Goal: Information Seeking & Learning: Learn about a topic

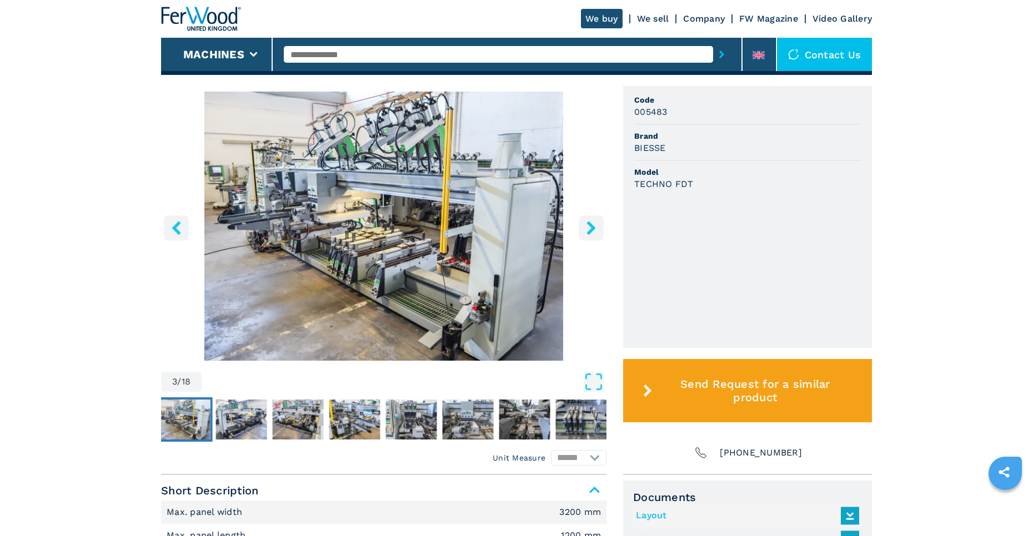
click at [591, 228] on icon "right-button" at bounding box center [591, 228] width 14 height 14
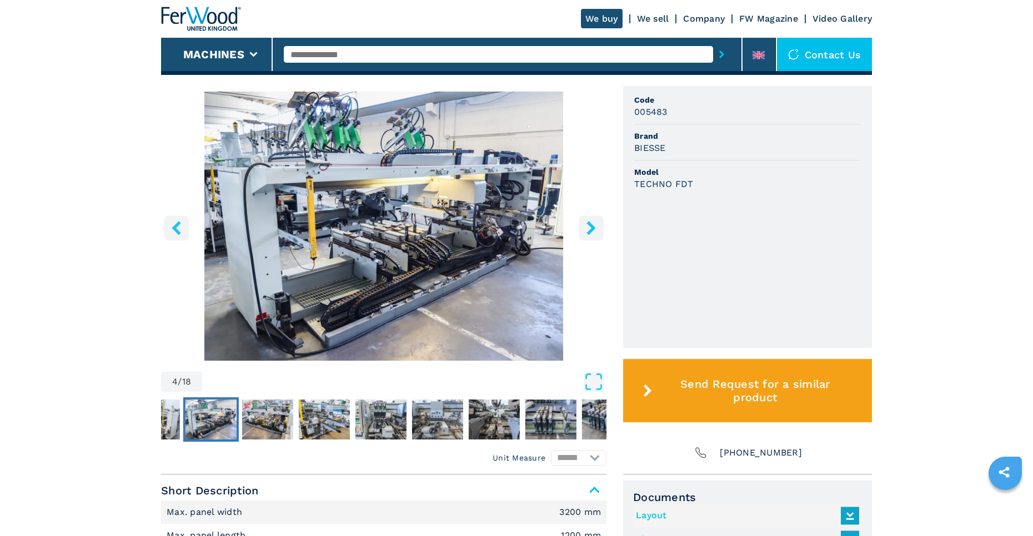
click at [591, 228] on icon "right-button" at bounding box center [591, 228] width 14 height 14
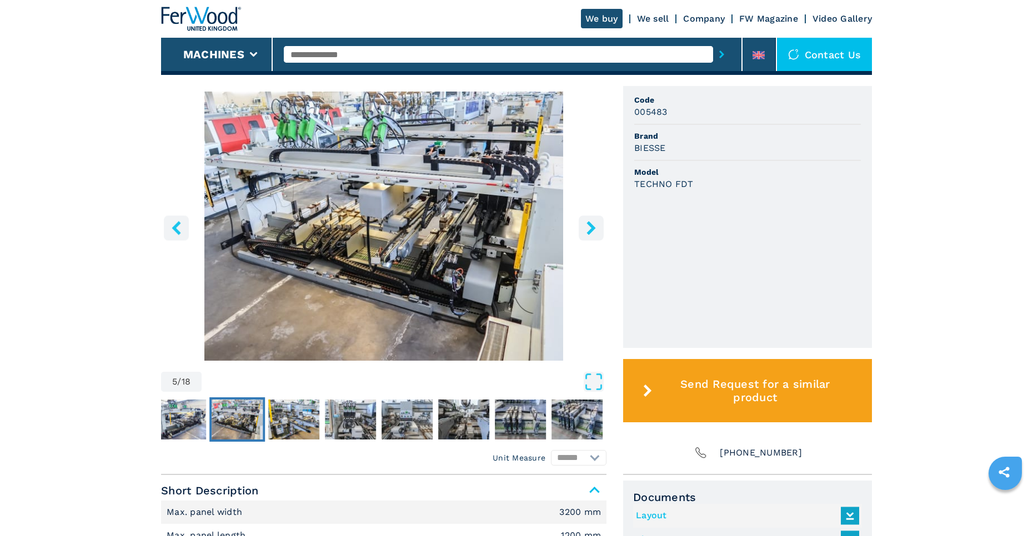
click at [591, 228] on icon "right-button" at bounding box center [591, 228] width 14 height 14
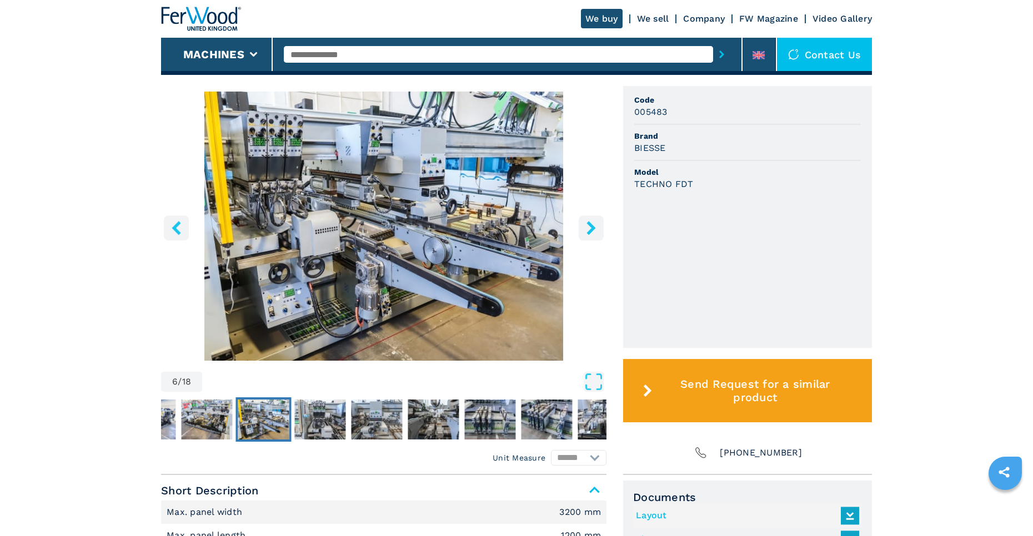
click at [591, 228] on icon "right-button" at bounding box center [591, 228] width 14 height 14
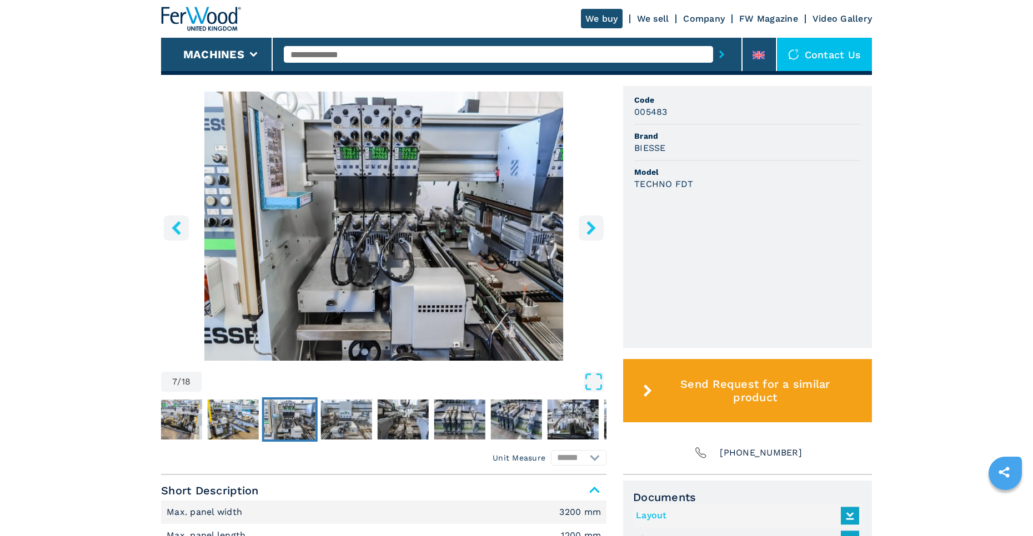
click at [591, 228] on icon "right-button" at bounding box center [591, 228] width 14 height 14
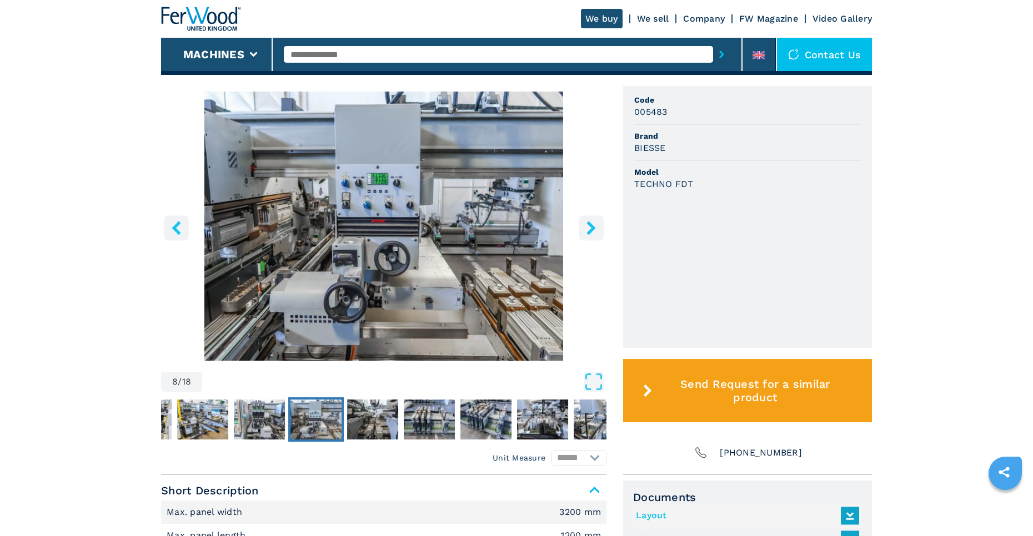
click at [591, 228] on icon "right-button" at bounding box center [591, 228] width 14 height 14
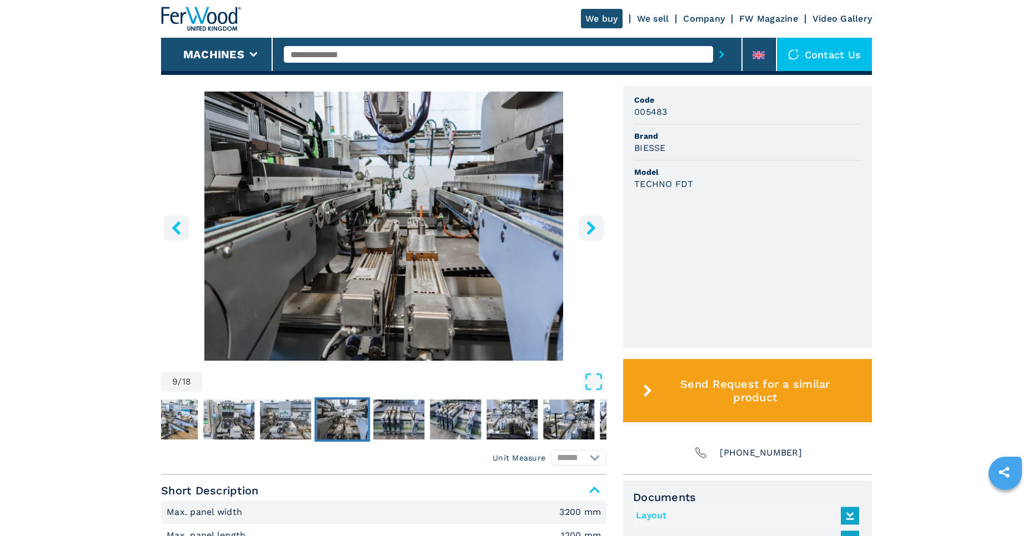
click at [591, 228] on icon "right-button" at bounding box center [591, 228] width 14 height 14
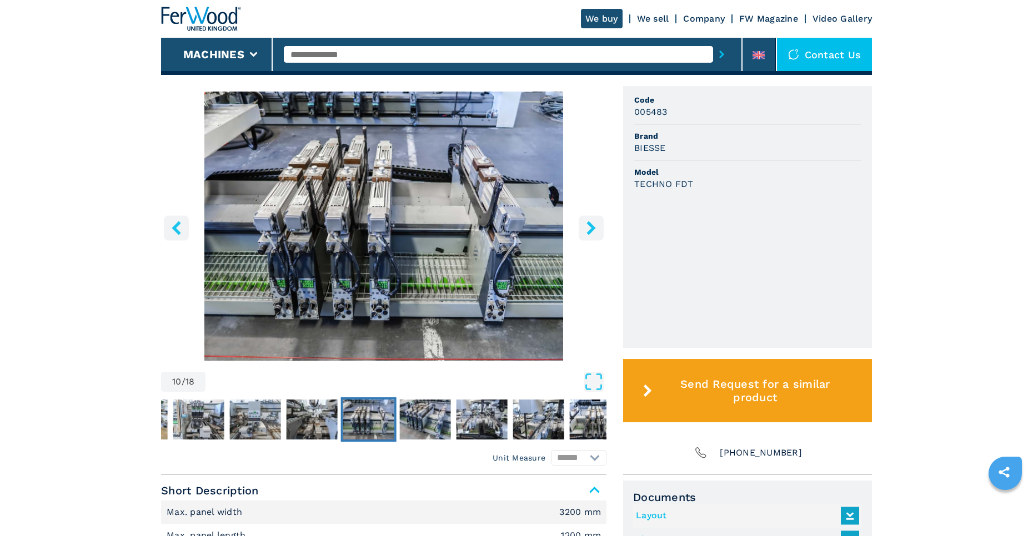
click at [591, 228] on icon "right-button" at bounding box center [591, 228] width 14 height 14
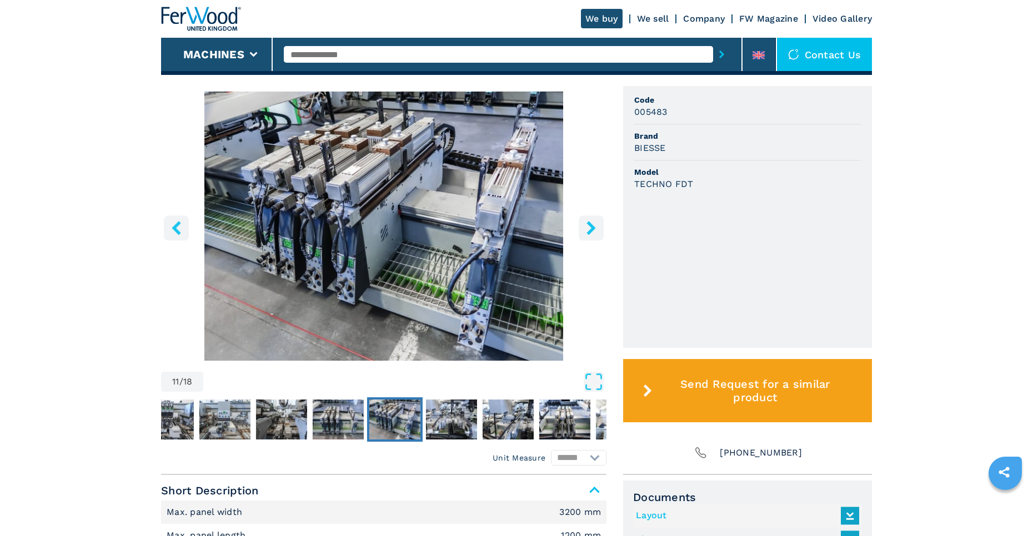
click at [591, 228] on icon "right-button" at bounding box center [591, 228] width 14 height 14
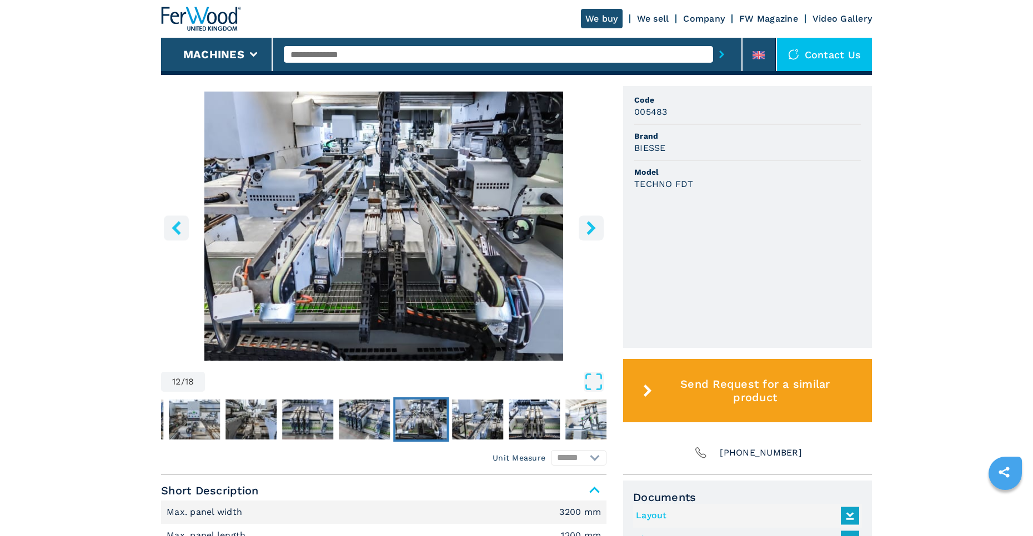
click at [591, 228] on icon "right-button" at bounding box center [591, 228] width 14 height 14
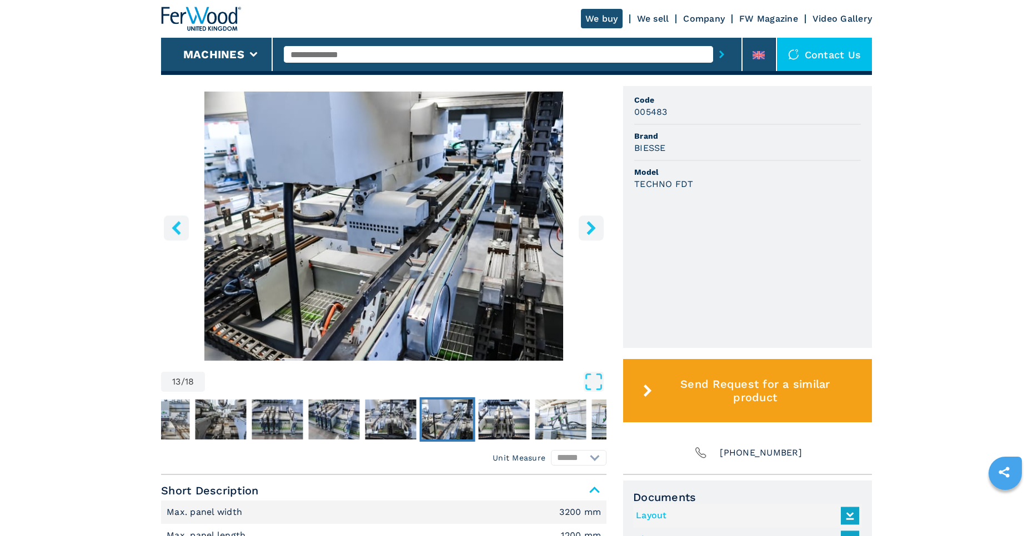
click at [591, 228] on icon "right-button" at bounding box center [591, 228] width 14 height 14
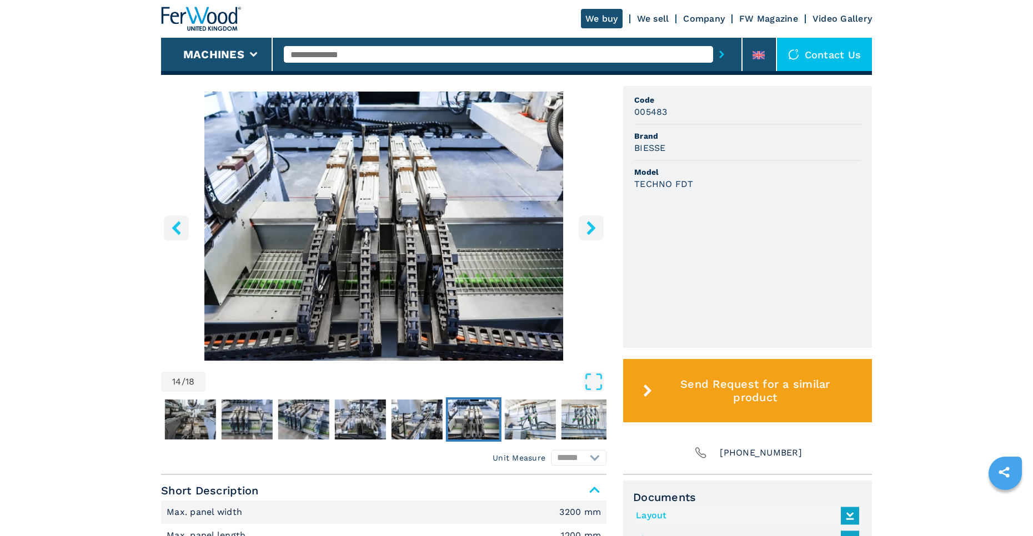
click at [591, 228] on icon "right-button" at bounding box center [591, 228] width 14 height 14
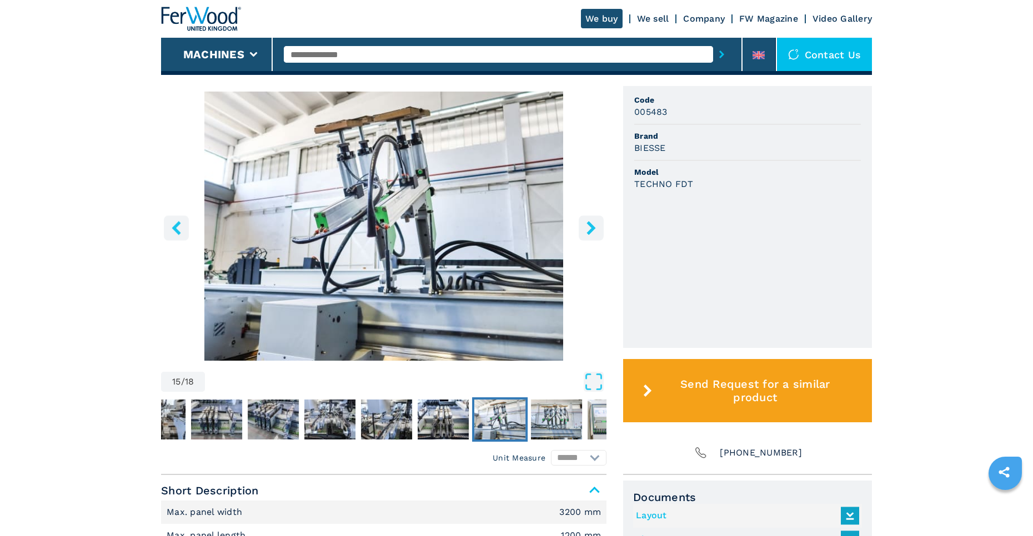
click at [591, 228] on icon "right-button" at bounding box center [591, 228] width 14 height 14
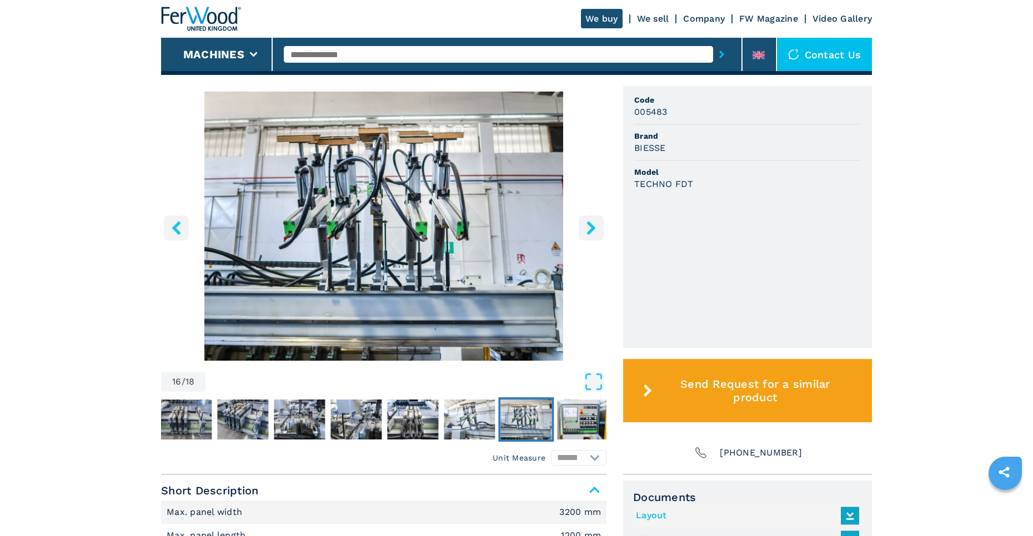
click at [591, 228] on icon "right-button" at bounding box center [591, 228] width 14 height 14
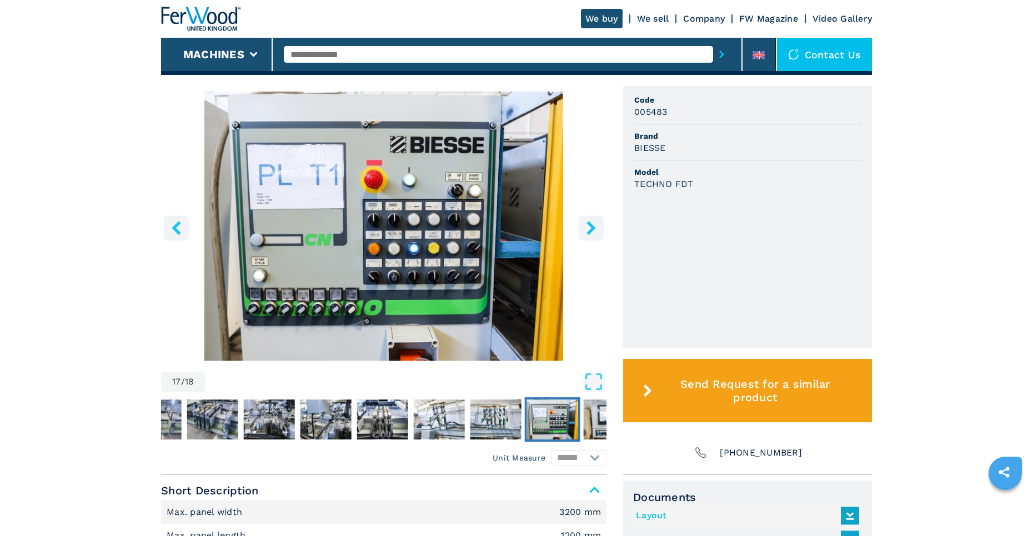
click at [591, 228] on icon "right-button" at bounding box center [591, 228] width 14 height 14
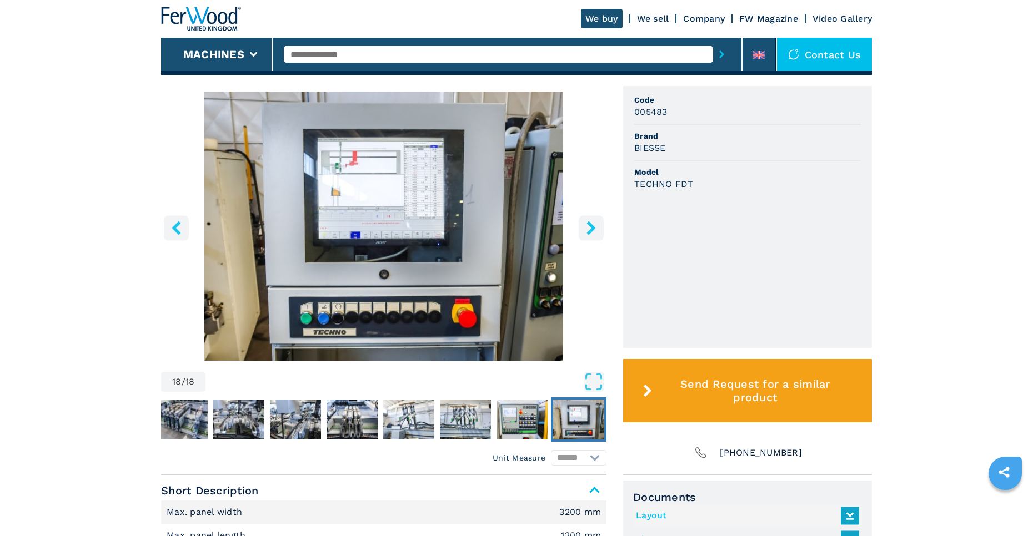
click at [183, 230] on button "left-button" at bounding box center [176, 227] width 25 height 25
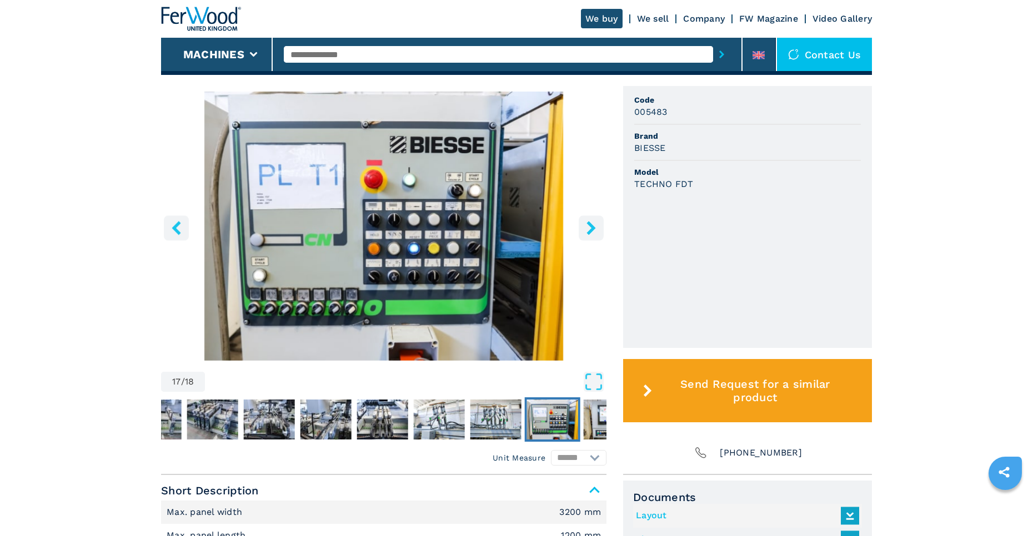
click at [593, 231] on icon "right-button" at bounding box center [591, 228] width 14 height 14
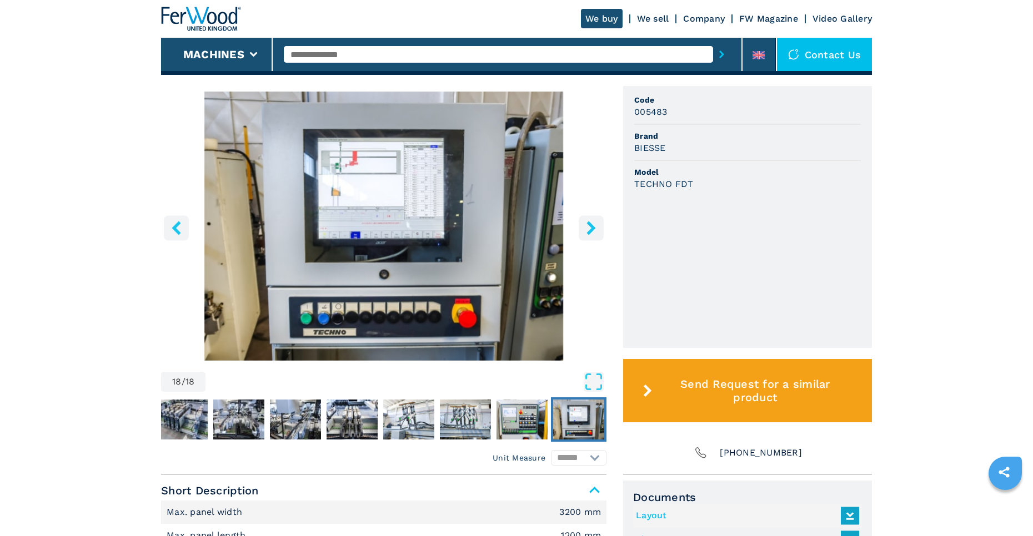
click at [593, 231] on icon "right-button" at bounding box center [591, 228] width 14 height 14
